Goal: Task Accomplishment & Management: Manage account settings

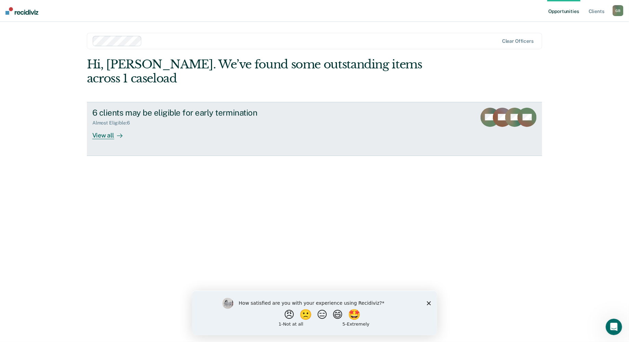
click at [149, 129] on link "6 clients may be eligible for early termination Almost Eligible : 6 View all MG…" at bounding box center [314, 129] width 455 height 54
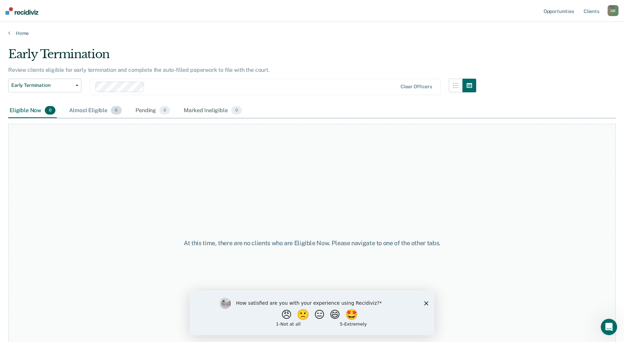
click at [98, 110] on div "Almost Eligible 6" at bounding box center [95, 110] width 55 height 15
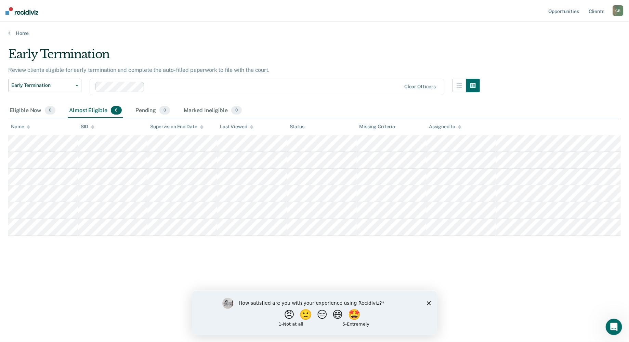
click at [427, 302] on icon "Close survey" at bounding box center [428, 303] width 4 height 4
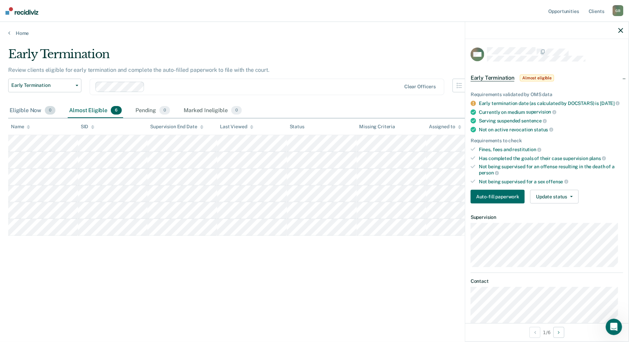
click at [34, 105] on div "Eligible Now 0" at bounding box center [32, 110] width 49 height 15
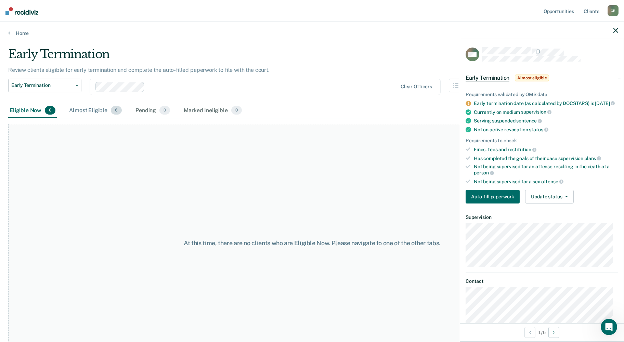
click at [82, 108] on div "Almost Eligible 6" at bounding box center [95, 110] width 55 height 15
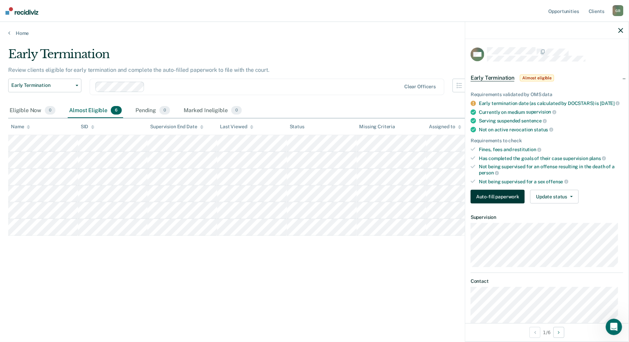
click at [488, 203] on button "Auto-fill paperwork" at bounding box center [497, 197] width 54 height 14
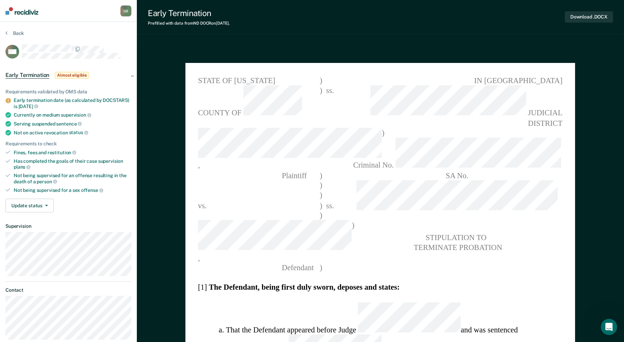
type textarea "x"
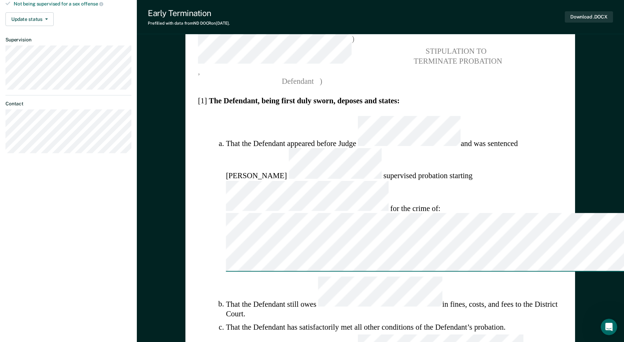
scroll to position [205, 0]
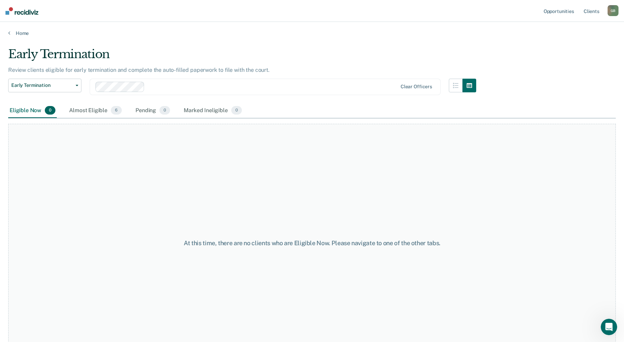
click at [89, 121] on div "At this time, there are no clients who are Eligible Now. Please navigate to one…" at bounding box center [311, 239] width 607 height 243
click at [89, 109] on div "Almost Eligible 6" at bounding box center [95, 110] width 55 height 15
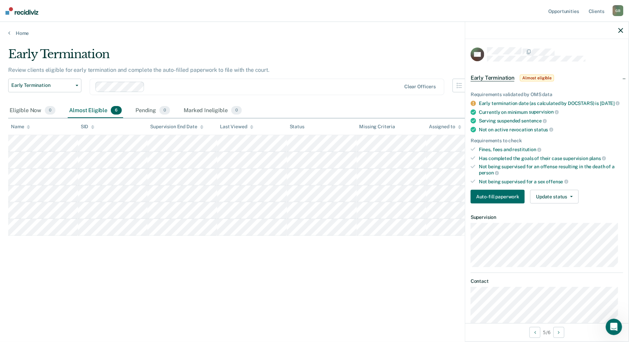
click at [559, 192] on div "Requirements validated by OMS data Early termination date (as calculated by DOC…" at bounding box center [546, 145] width 163 height 128
click at [559, 201] on button "Update status" at bounding box center [554, 197] width 48 height 14
click at [560, 200] on button "Update status" at bounding box center [554, 197] width 48 height 14
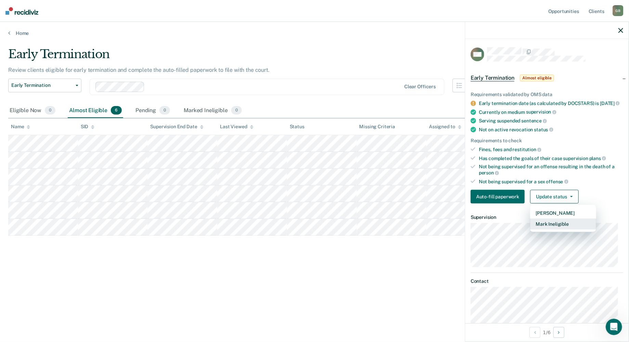
click at [554, 228] on button "Mark Ineligible" at bounding box center [563, 223] width 66 height 11
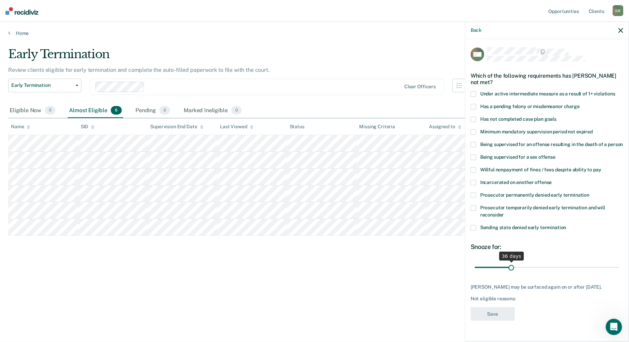
drag, startPoint x: 504, startPoint y: 273, endPoint x: 511, endPoint y: 283, distance: 12.0
type input "36"
click at [511, 273] on input "range" at bounding box center [547, 267] width 144 height 12
click at [377, 289] on div "Early Termination Review clients eligible for early termination and complete th…" at bounding box center [314, 168] width 612 height 243
click at [620, 29] on icon "button" at bounding box center [620, 30] width 5 height 5
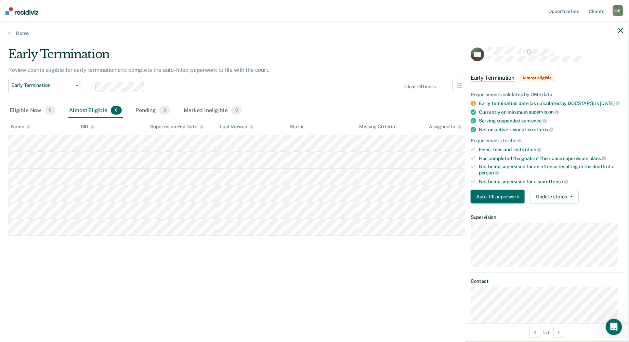
click at [332, 287] on div "Early Termination Review clients eligible for early termination and complete th…" at bounding box center [314, 168] width 612 height 243
click at [622, 29] on icon "button" at bounding box center [620, 30] width 5 height 5
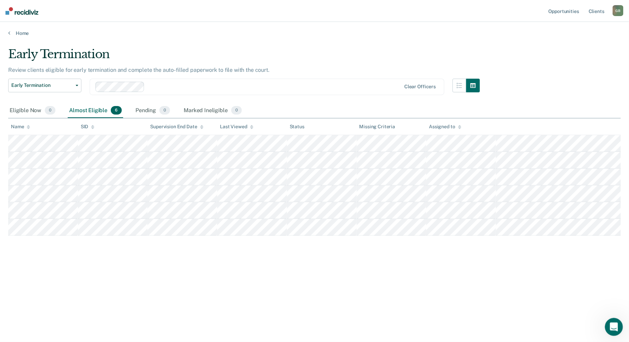
click at [613, 329] on icon "Open Intercom Messenger" at bounding box center [612, 325] width 11 height 11
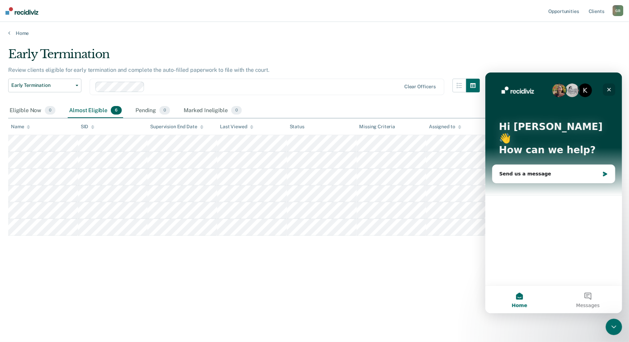
click at [611, 84] on div "Close" at bounding box center [608, 89] width 12 height 12
